Goal: Book appointment/travel/reservation

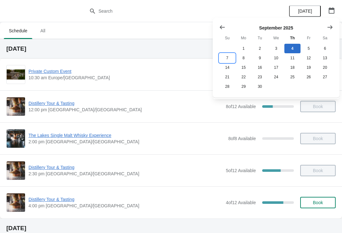
click at [225, 58] on button "7" at bounding box center [227, 57] width 16 height 9
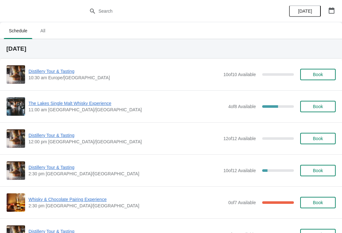
click at [62, 202] on span "Whisky & Chocolate Pairing Experience" at bounding box center [126, 199] width 197 height 6
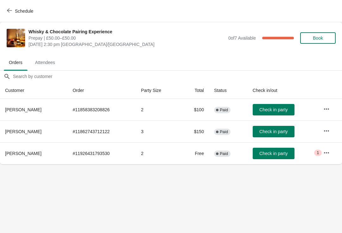
click at [328, 107] on icon "button" at bounding box center [326, 109] width 6 height 6
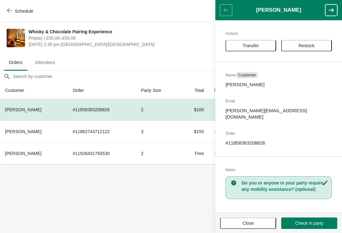
click at [254, 43] on span "Transfer" at bounding box center [250, 45] width 16 height 5
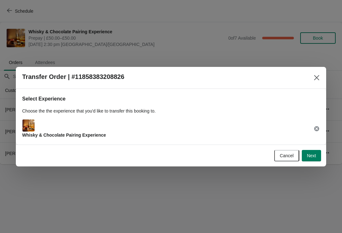
click at [318, 155] on button "Next" at bounding box center [311, 155] width 19 height 11
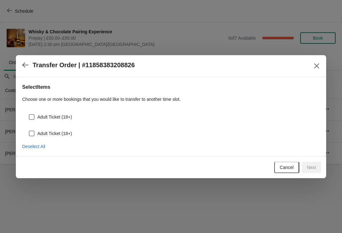
click at [30, 114] on span at bounding box center [32, 117] width 6 height 6
click at [29, 114] on input "Adult Ticket (18+)" at bounding box center [29, 114] width 0 height 0
checkbox input "true"
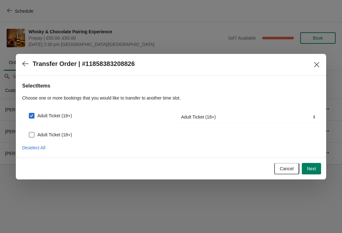
click at [34, 132] on span at bounding box center [32, 135] width 6 height 6
click at [29, 132] on input "Adult Ticket (18+)" at bounding box center [29, 132] width 0 height 0
checkbox input "true"
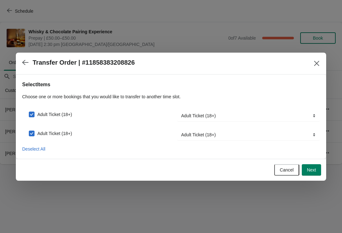
click at [316, 171] on span "Next" at bounding box center [311, 169] width 9 height 5
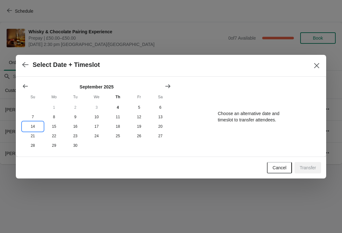
click at [35, 125] on button "14" at bounding box center [32, 126] width 21 height 9
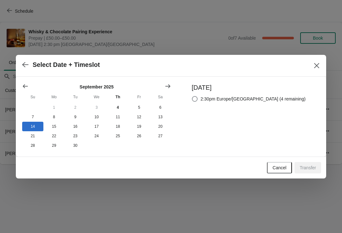
click at [198, 98] on span at bounding box center [195, 99] width 6 height 6
click at [192, 96] on input "2:30pm Europe/[GEOGRAPHIC_DATA] (4 remaining)" at bounding box center [192, 96] width 0 height 0
radio input "true"
click at [312, 168] on span "Transfer" at bounding box center [307, 167] width 16 height 5
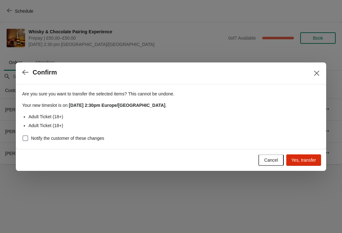
click at [30, 137] on label "Notify the customer of these changes" at bounding box center [63, 138] width 82 height 9
click at [23, 135] on input "Notify the customer of these changes" at bounding box center [22, 135] width 0 height 0
checkbox input "true"
click at [312, 165] on button "Yes, transfer" at bounding box center [303, 159] width 35 height 11
